Goal: Task Accomplishment & Management: Complete application form

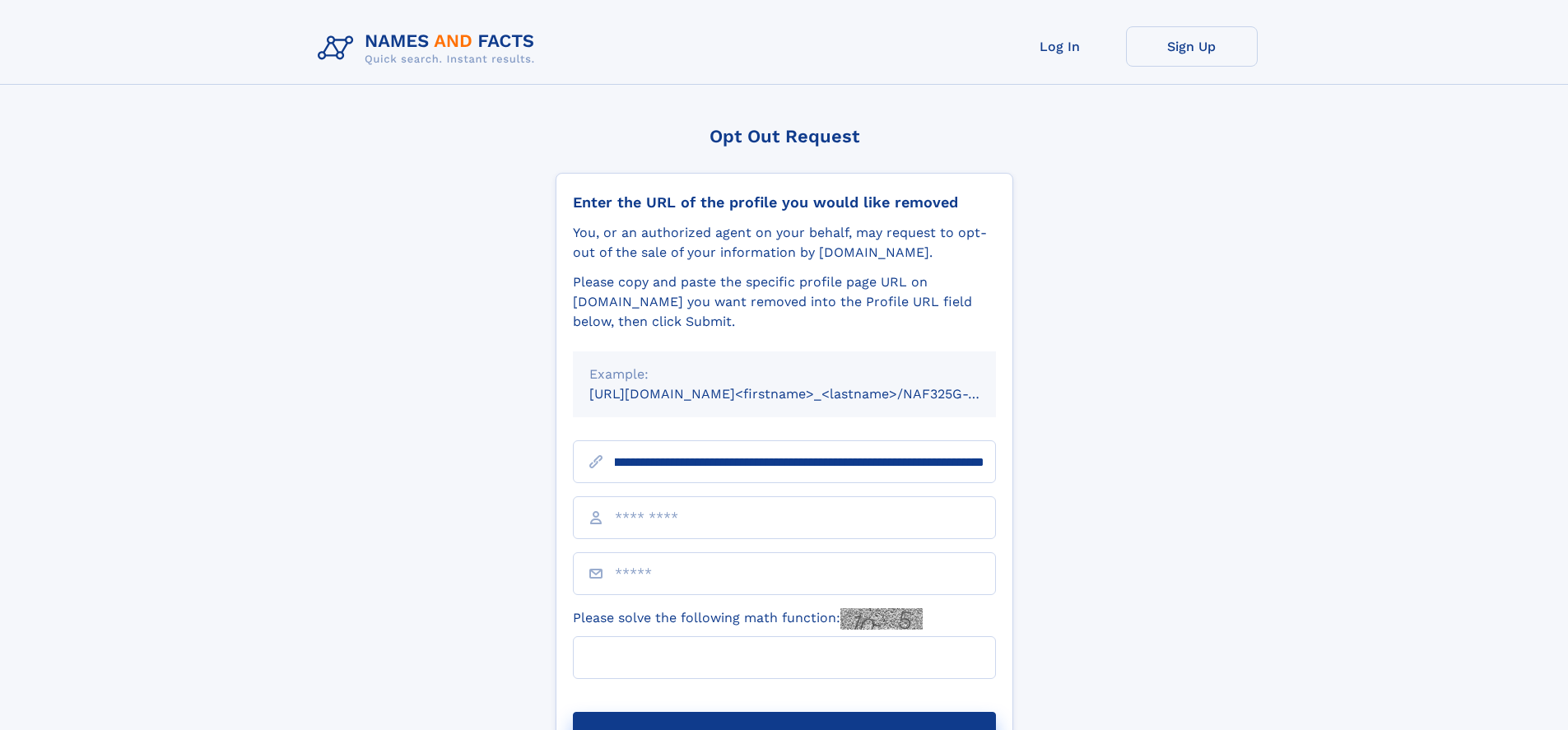
scroll to position [0, 174]
type input "**********"
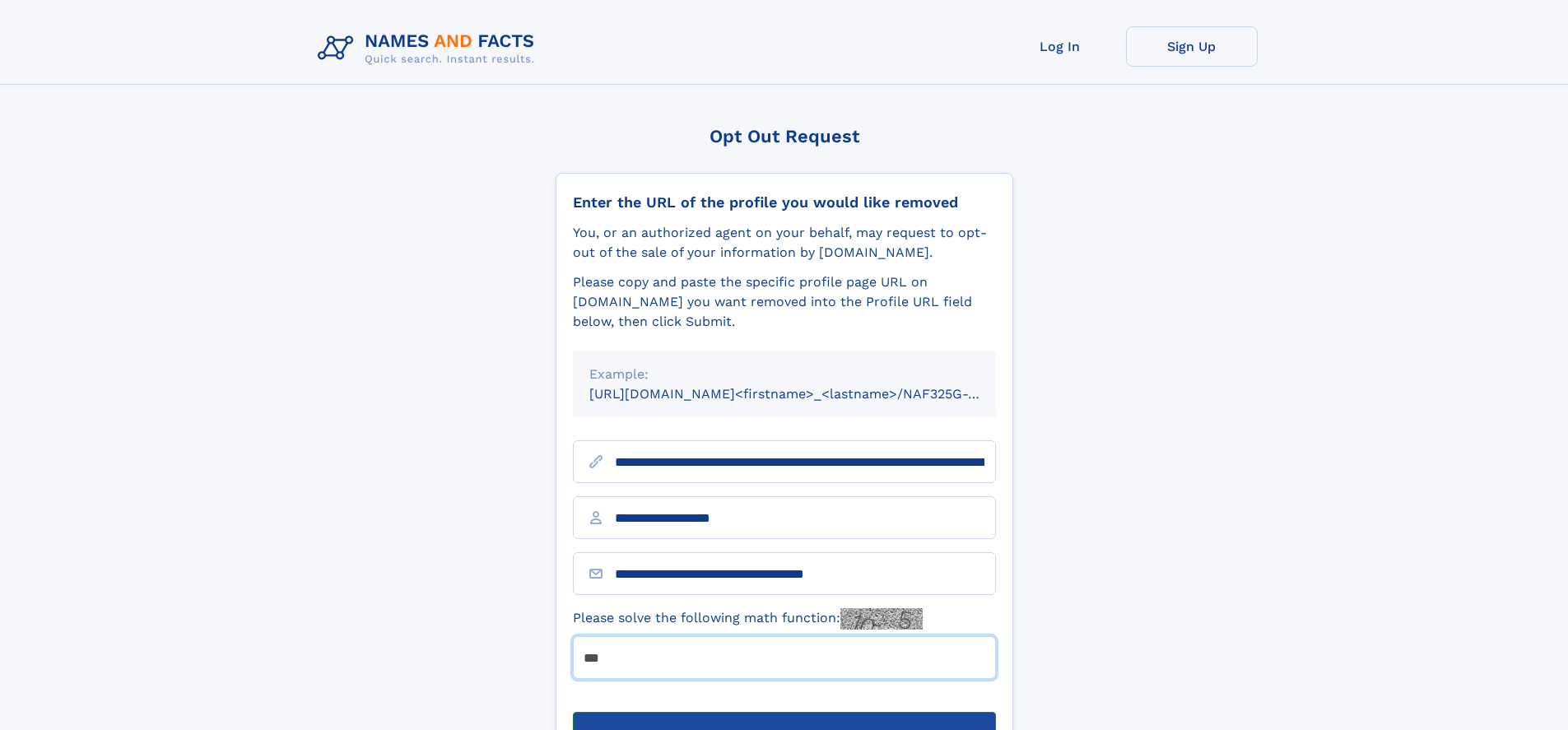
type input "***"
click at [784, 712] on button "Submit Opt Out Request" at bounding box center [784, 738] width 423 height 52
